Goal: Task Accomplishment & Management: Manage account settings

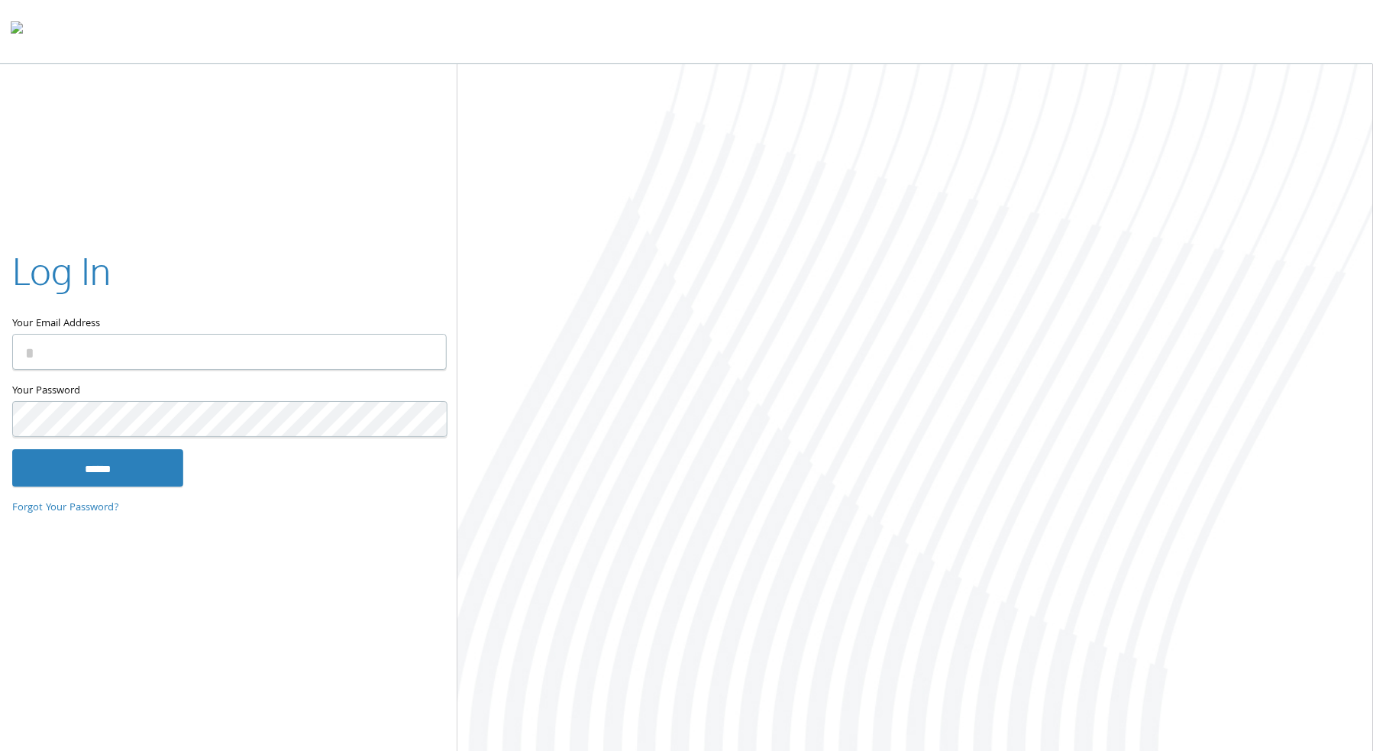
click at [273, 360] on input "Your Email Address" at bounding box center [229, 352] width 435 height 36
type input "**********"
click at [124, 456] on input "******" at bounding box center [97, 467] width 171 height 37
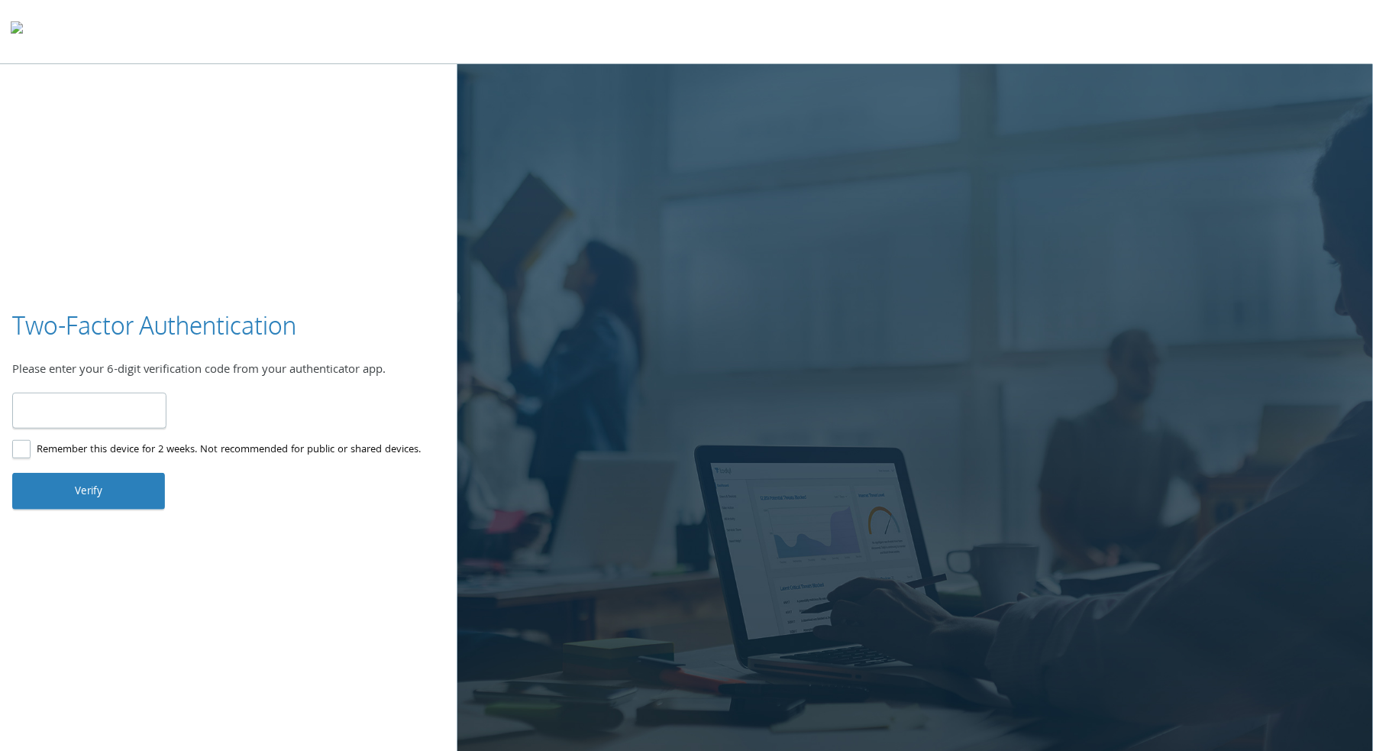
type input "******"
